Goal: Find contact information: Find contact information

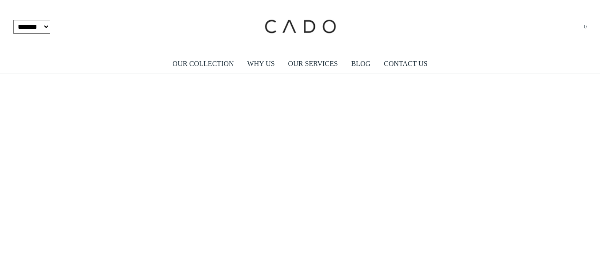
scroll to position [44, 0]
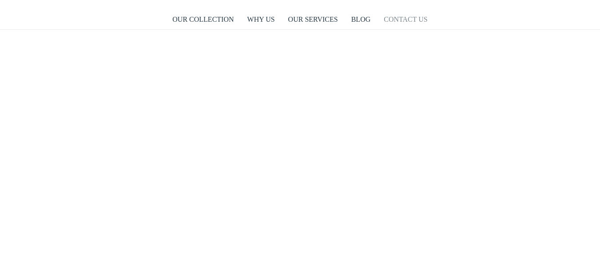
click at [411, 13] on link "CONTACT US" at bounding box center [404, 19] width 43 height 20
click at [406, 23] on link "CONTACT US" at bounding box center [404, 19] width 43 height 20
